Goal: Transaction & Acquisition: Book appointment/travel/reservation

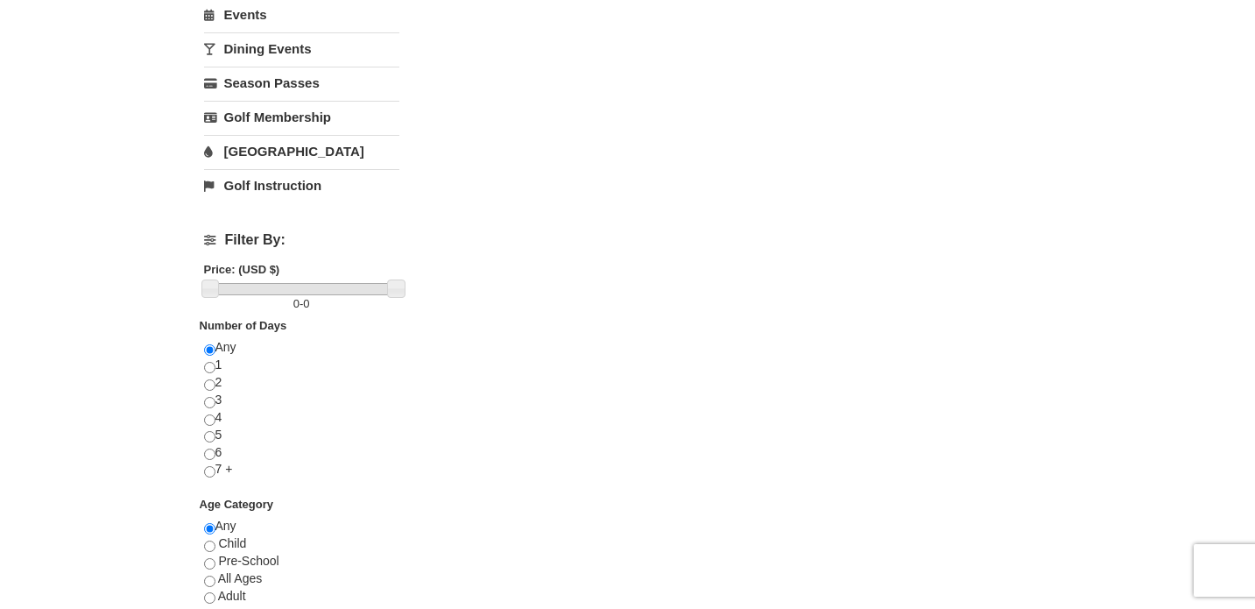
scroll to position [453, 0]
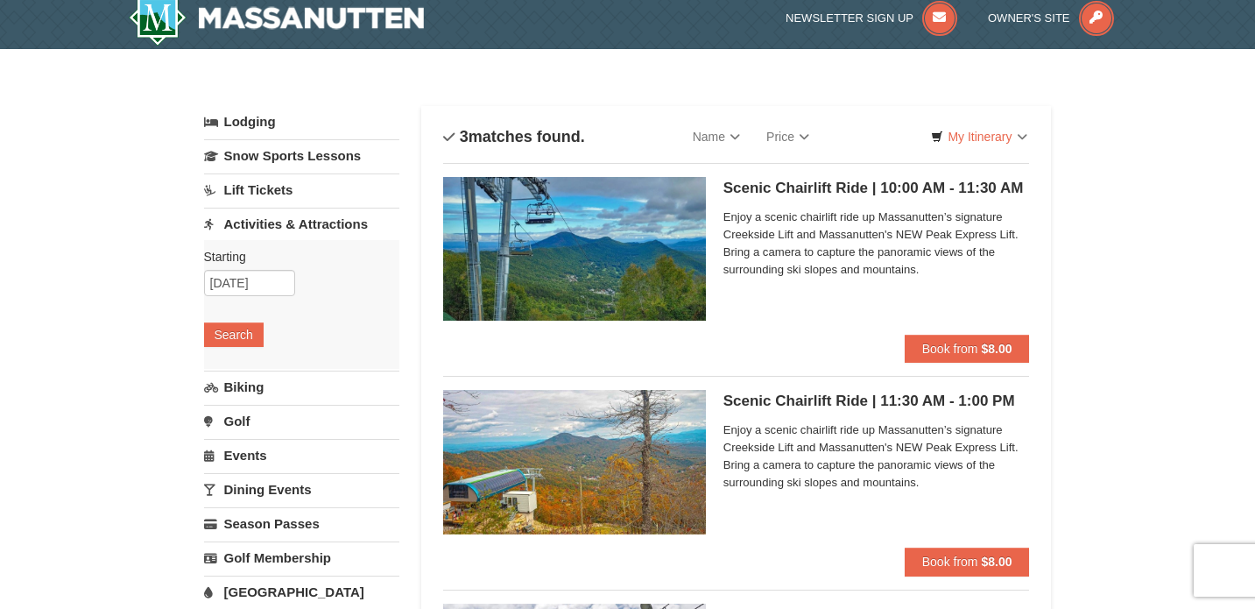
scroll to position [12, 0]
click at [249, 275] on input "11/02/2025" at bounding box center [249, 283] width 91 height 26
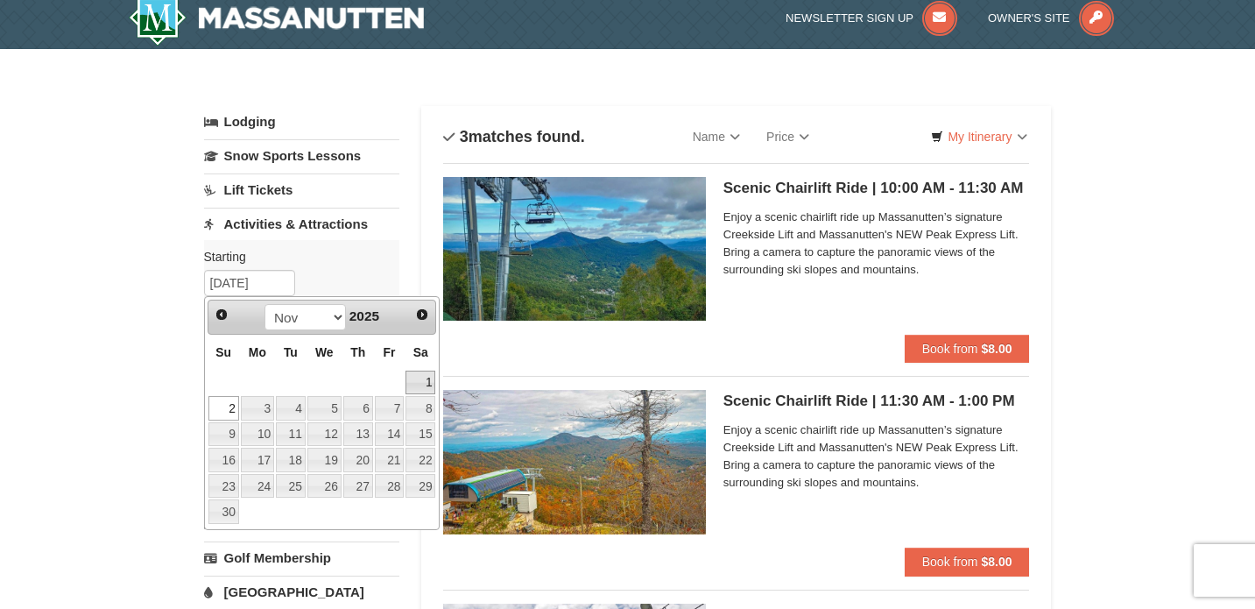
click at [429, 375] on link "1" at bounding box center [421, 383] width 30 height 25
type input "[DATE]"
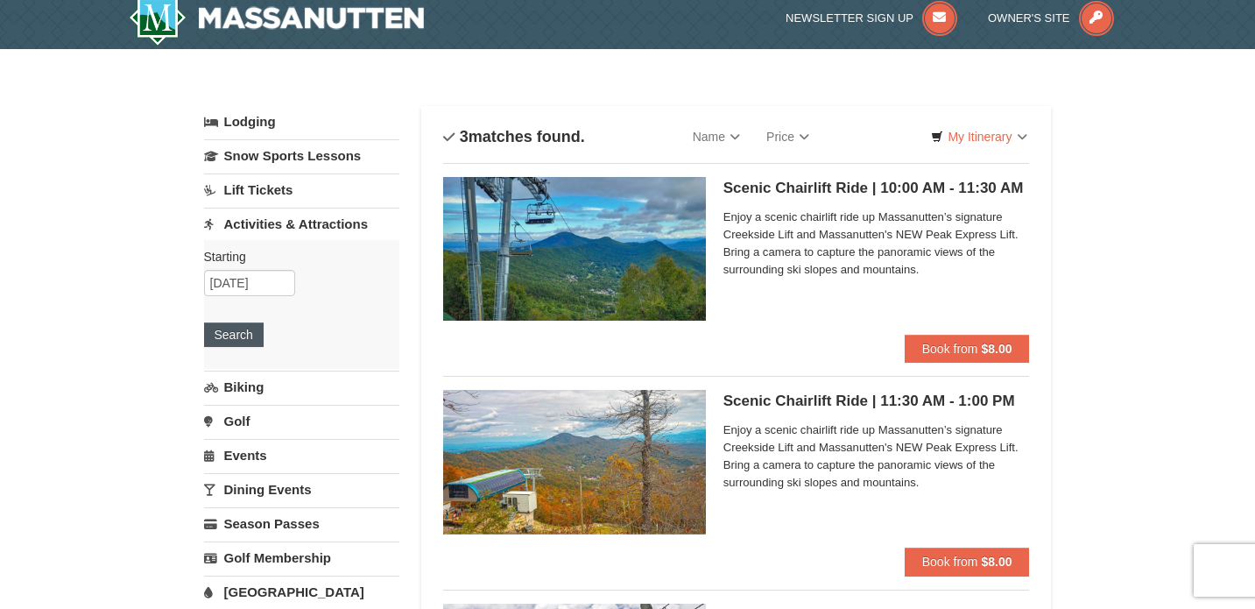
click at [245, 332] on button "Search" at bounding box center [234, 334] width 60 height 25
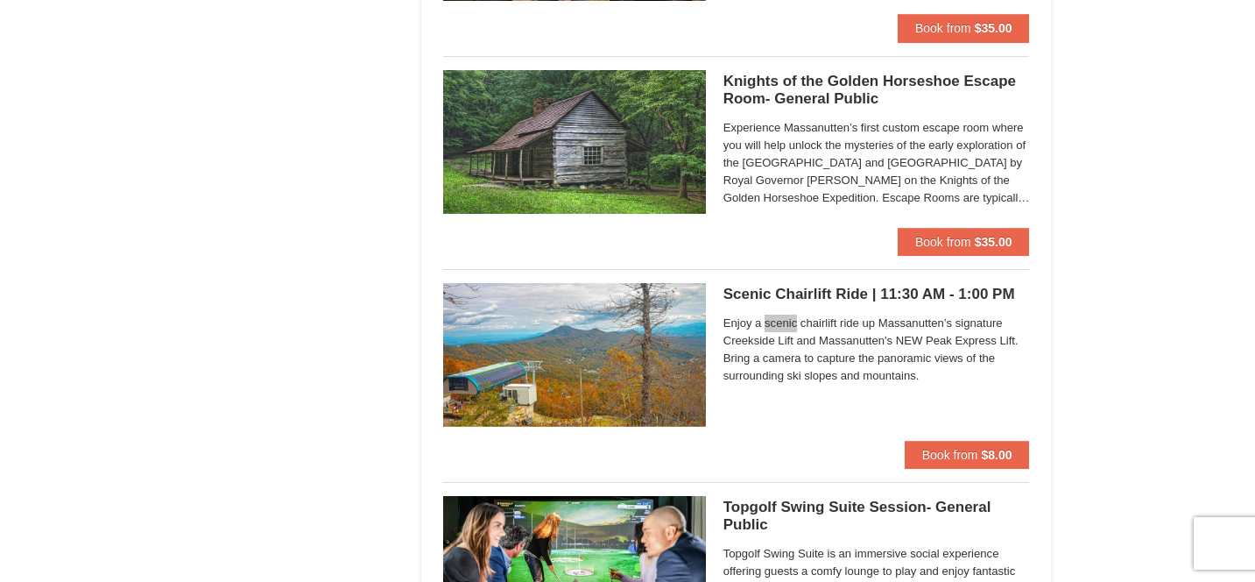
scroll to position [2677, 0]
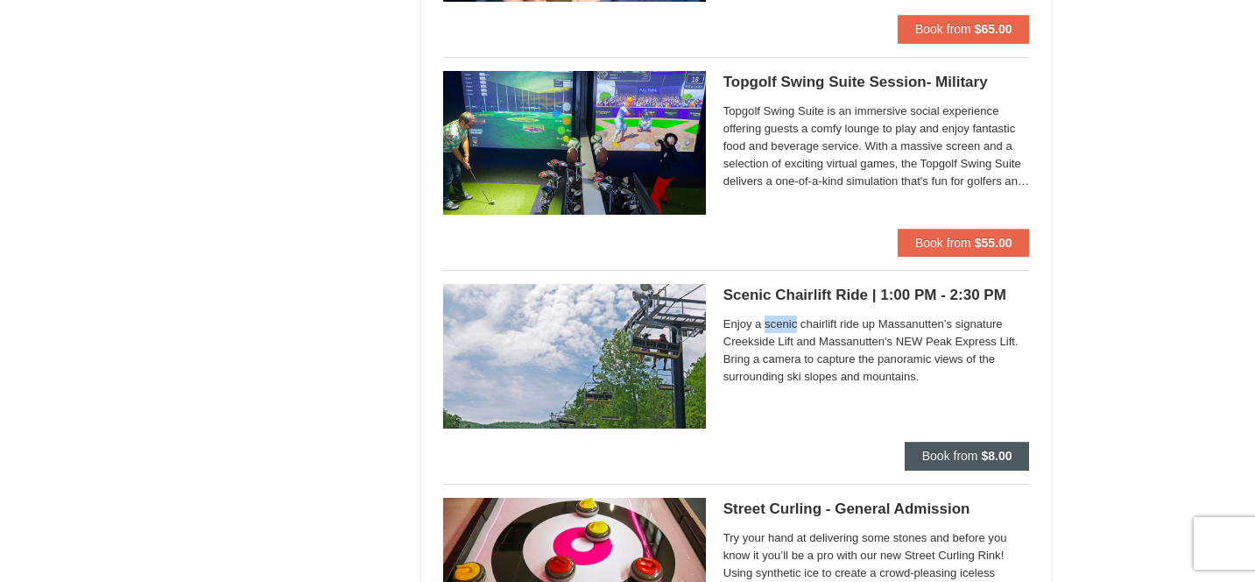
click at [950, 454] on span "Book from" at bounding box center [950, 456] width 56 height 14
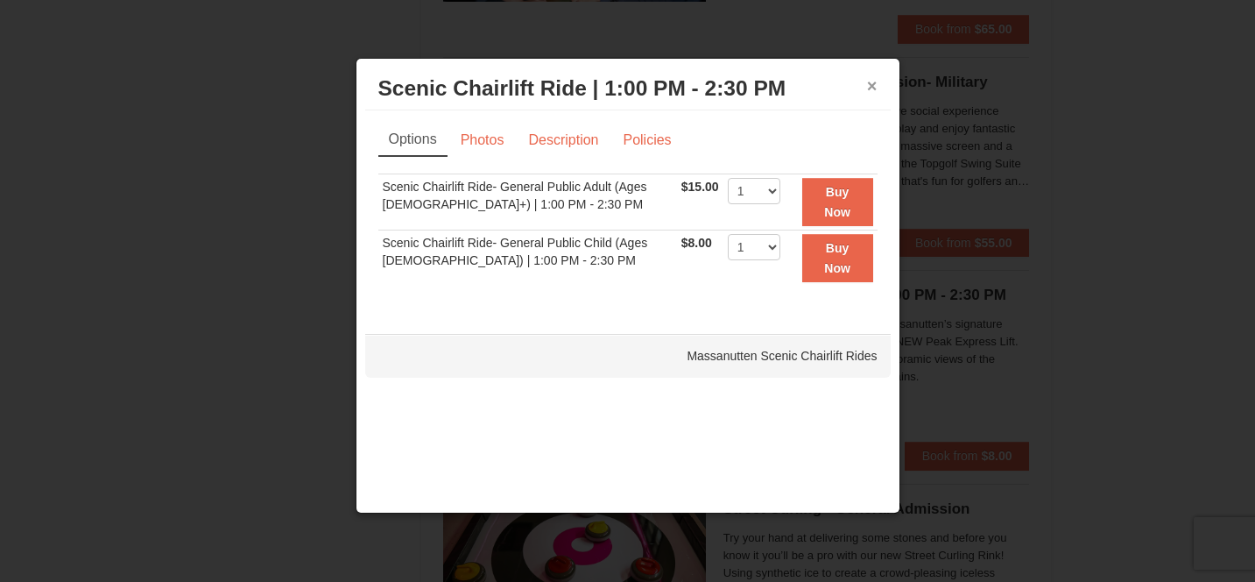
click at [871, 87] on button "×" at bounding box center [872, 86] width 11 height 18
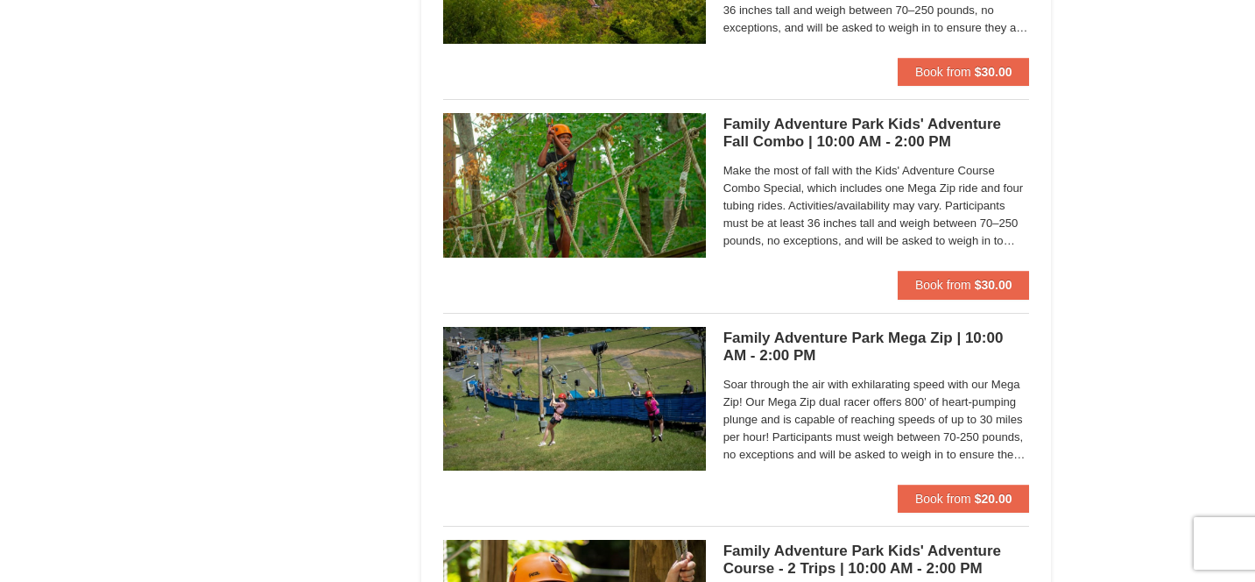
scroll to position [3955, 0]
